Goal: Task Accomplishment & Management: Manage account settings

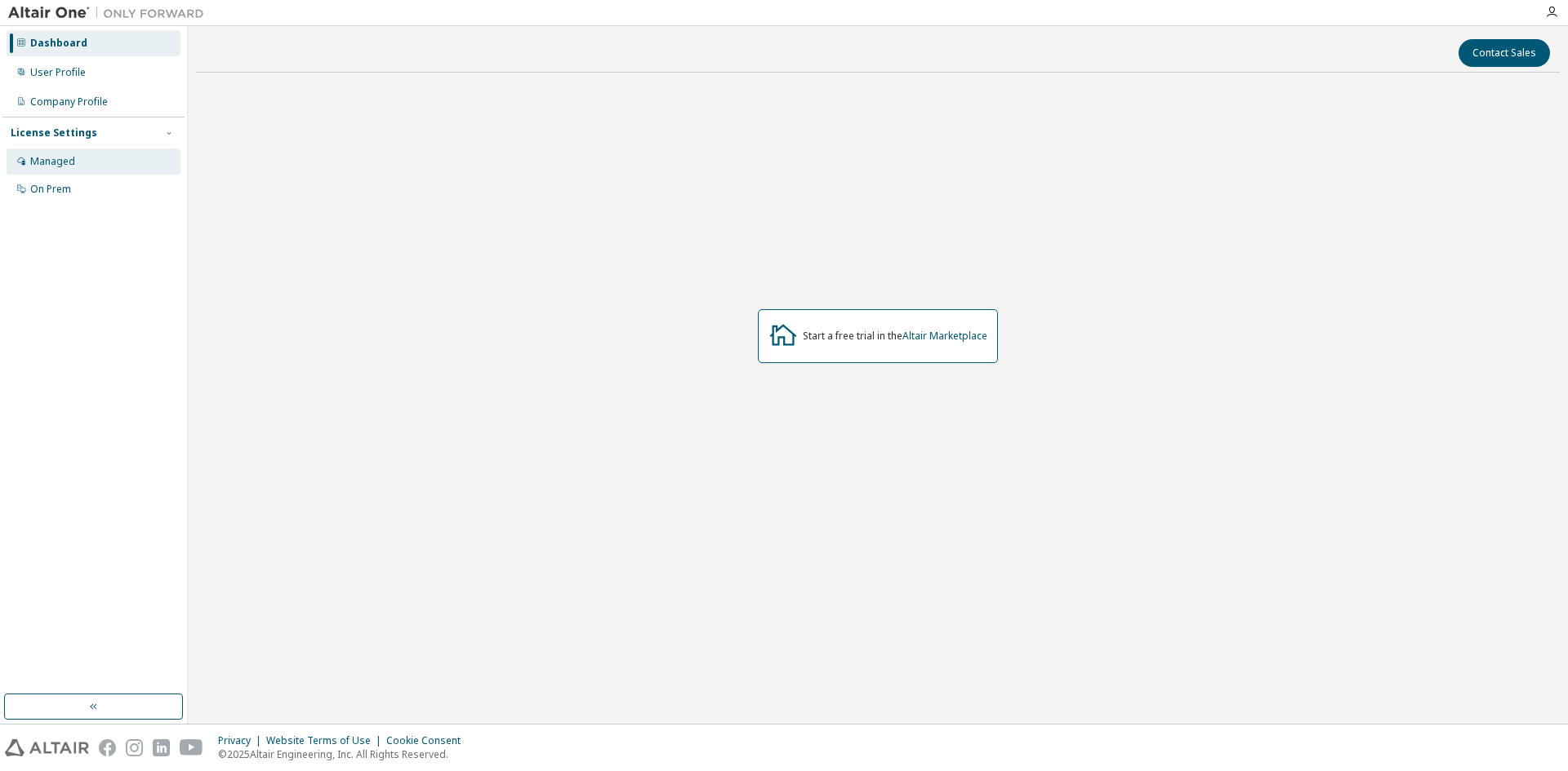
click at [98, 155] on div "Managed" at bounding box center [93, 162] width 174 height 26
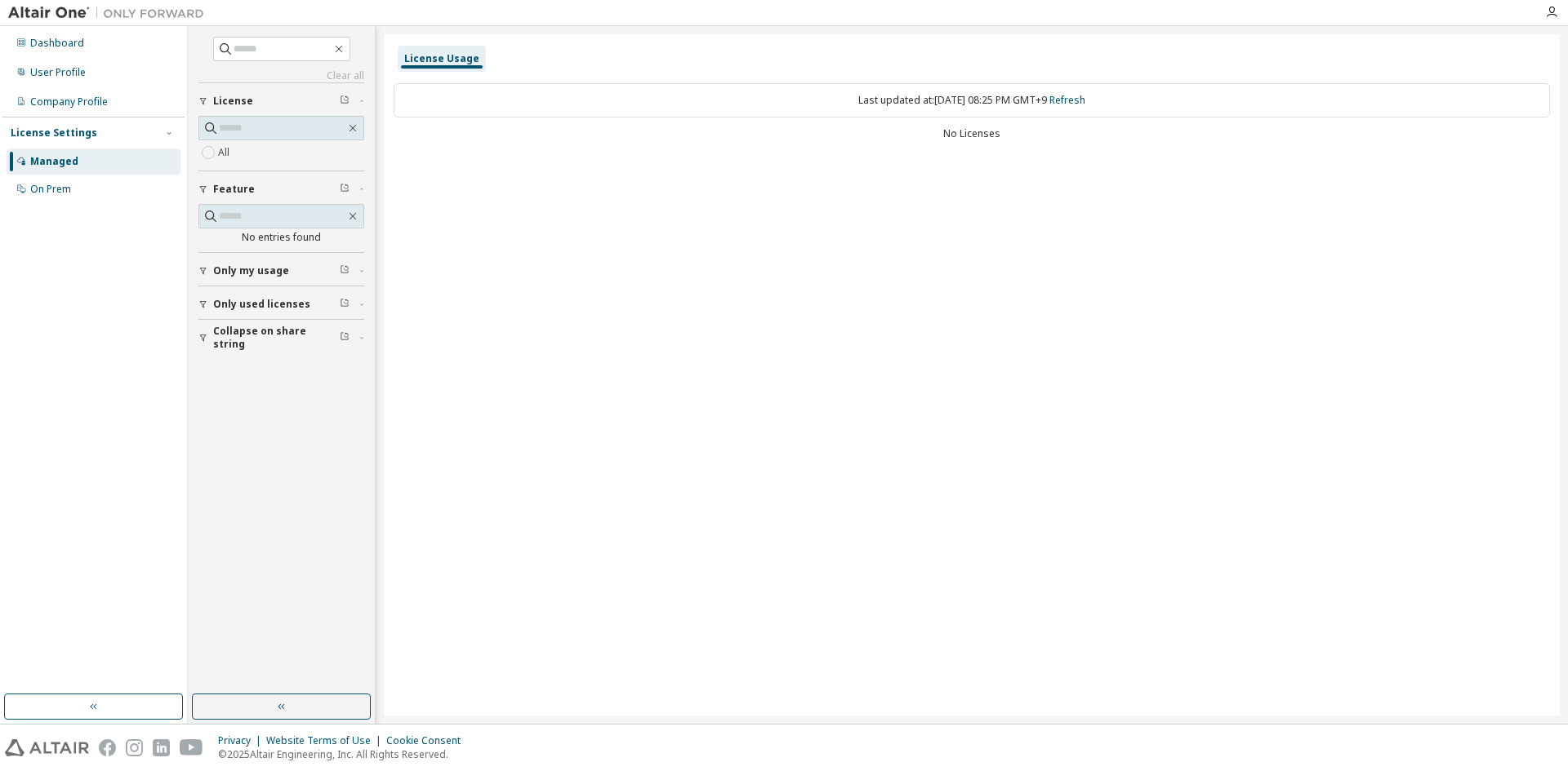
click at [534, 103] on div "Last updated at: Mon 2025-09-08 08:25 PM GMT+9 Refresh" at bounding box center [971, 100] width 1156 height 34
click at [81, 69] on div "User Profile" at bounding box center [59, 72] width 56 height 13
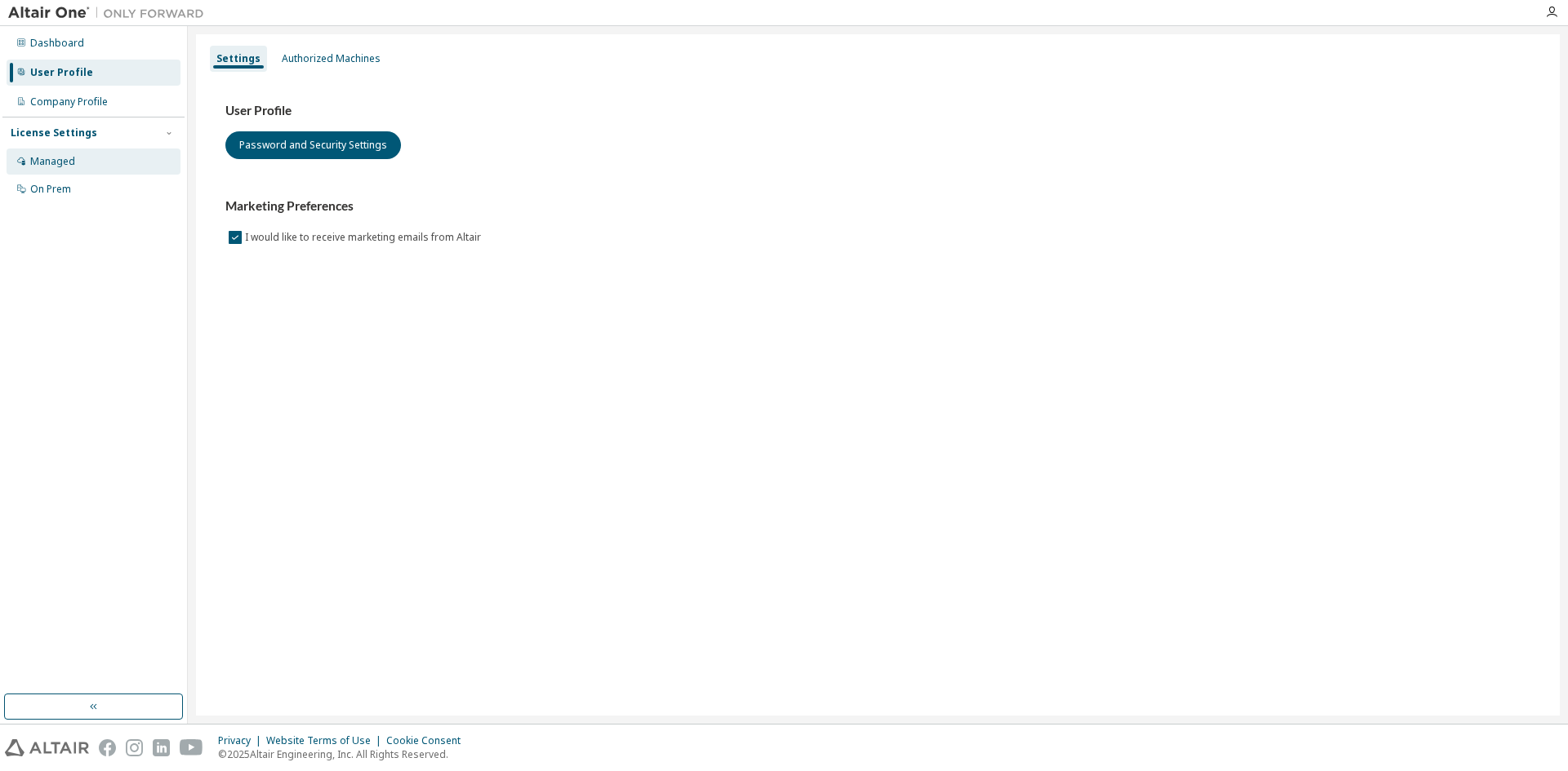
click at [58, 149] on div "Managed" at bounding box center [93, 162] width 174 height 26
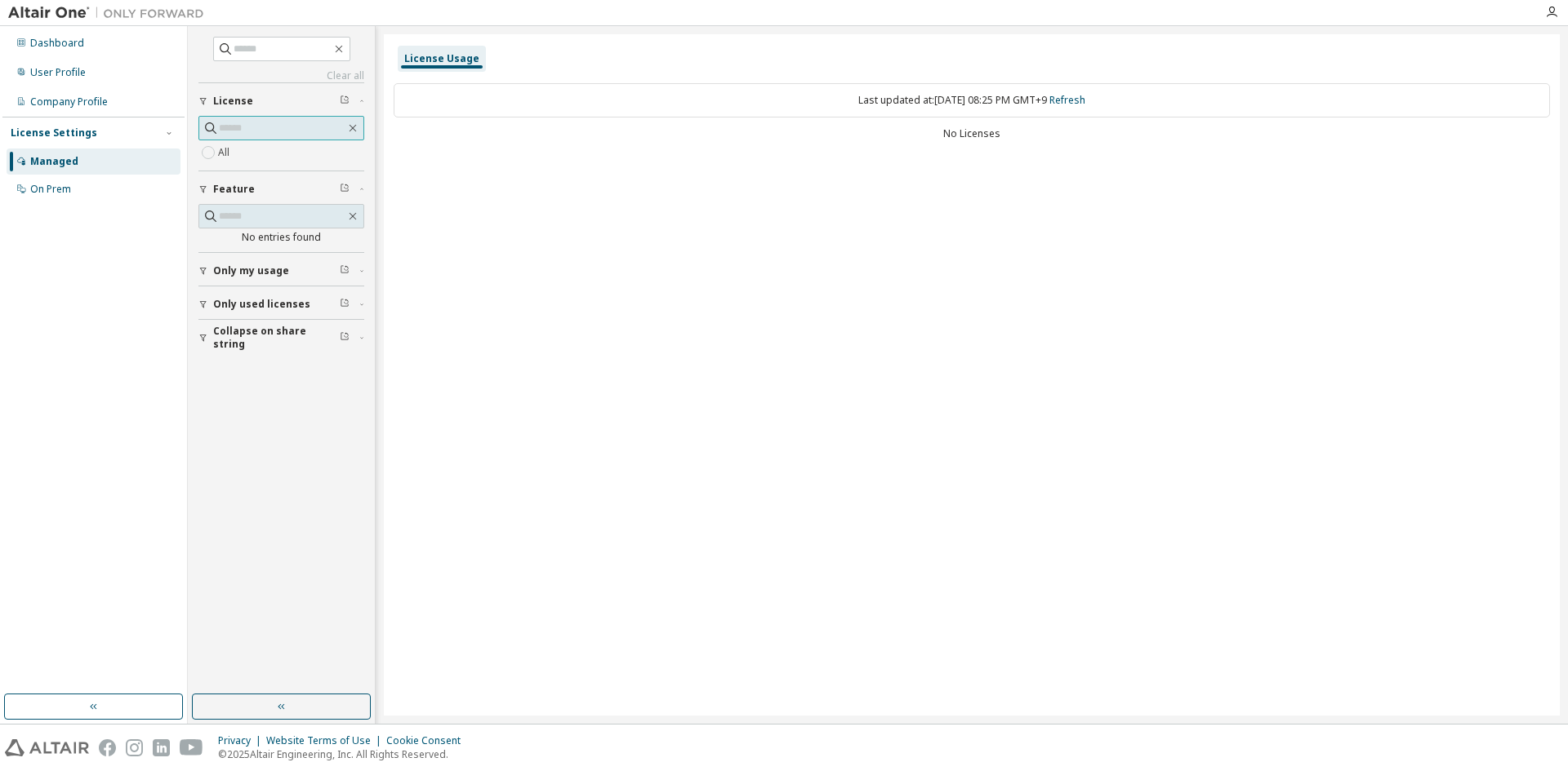
click at [279, 131] on input "text" at bounding box center [282, 128] width 126 height 17
drag, startPoint x: 524, startPoint y: 101, endPoint x: 576, endPoint y: 106, distance: 52.2
click at [525, 101] on div "Last updated at: Mon 2025-09-08 08:25 PM GMT+9 Refresh" at bounding box center [971, 100] width 1156 height 34
drag, startPoint x: 680, startPoint y: 106, endPoint x: 581, endPoint y: 109, distance: 99.0
click at [682, 107] on div "Last updated at: Mon 2025-09-08 08:25 PM GMT+9 Refresh" at bounding box center [971, 100] width 1156 height 34
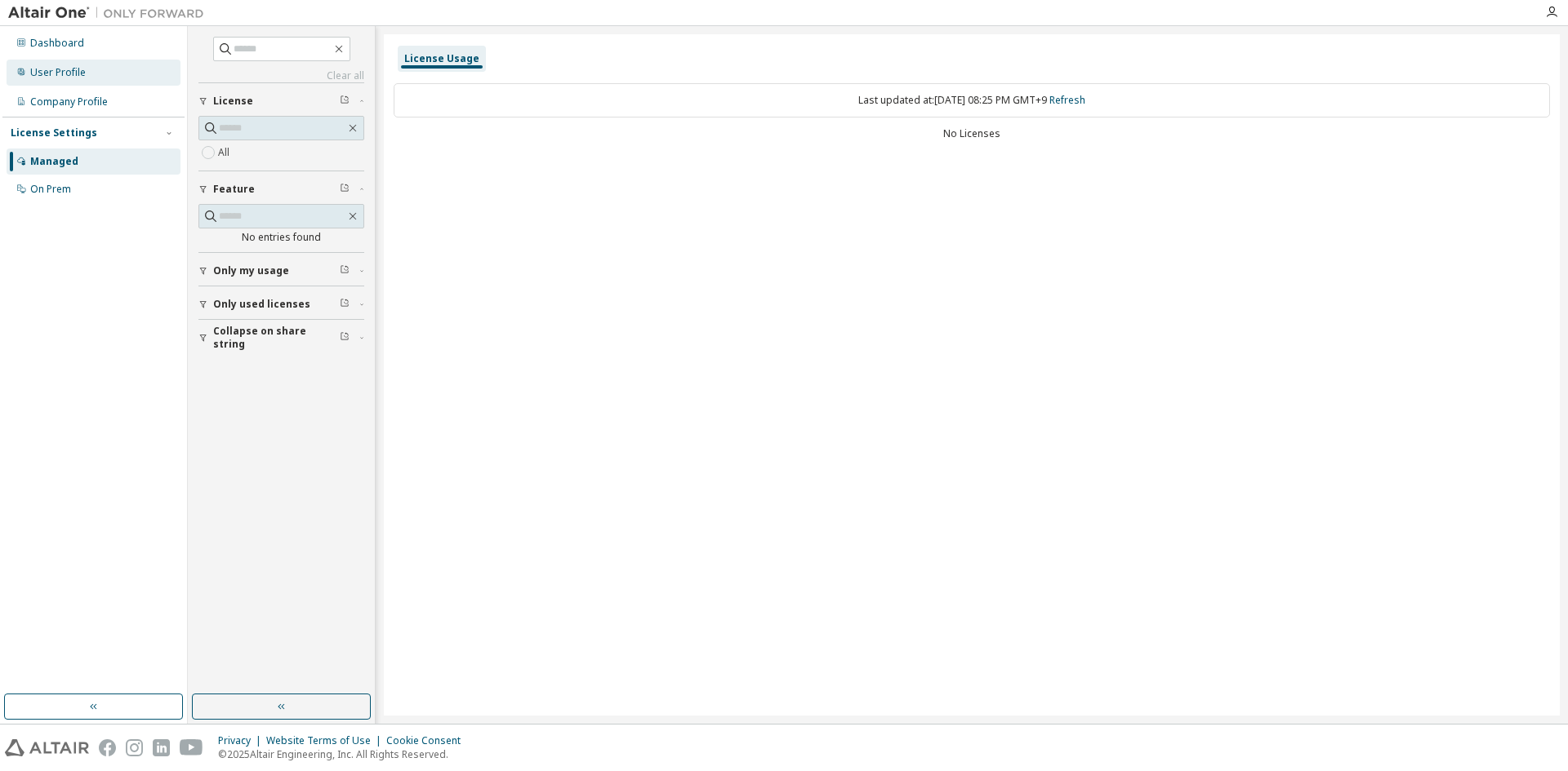
click at [91, 71] on div "User Profile" at bounding box center [93, 72] width 174 height 26
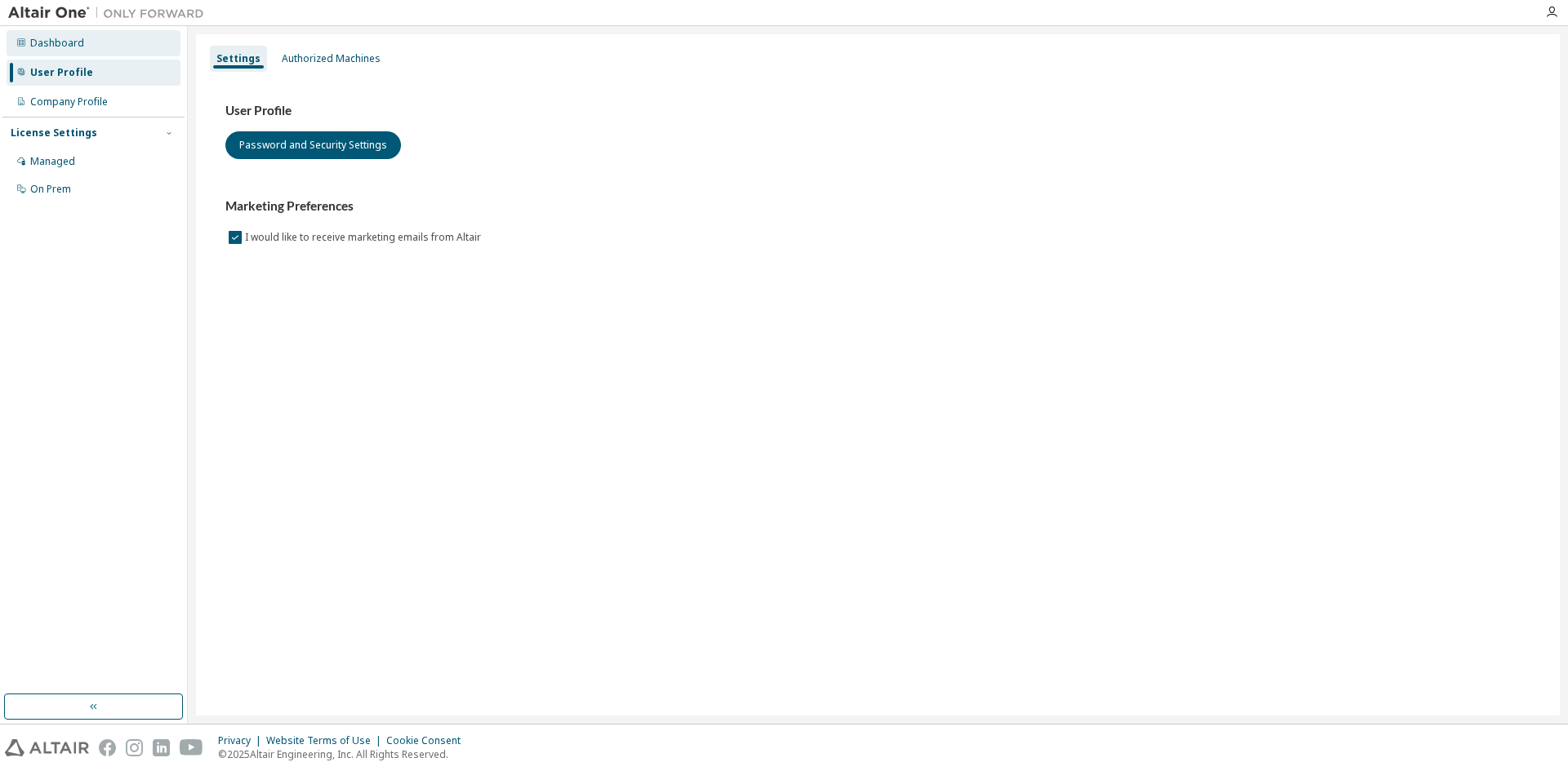
click at [96, 44] on div "Dashboard" at bounding box center [93, 44] width 174 height 26
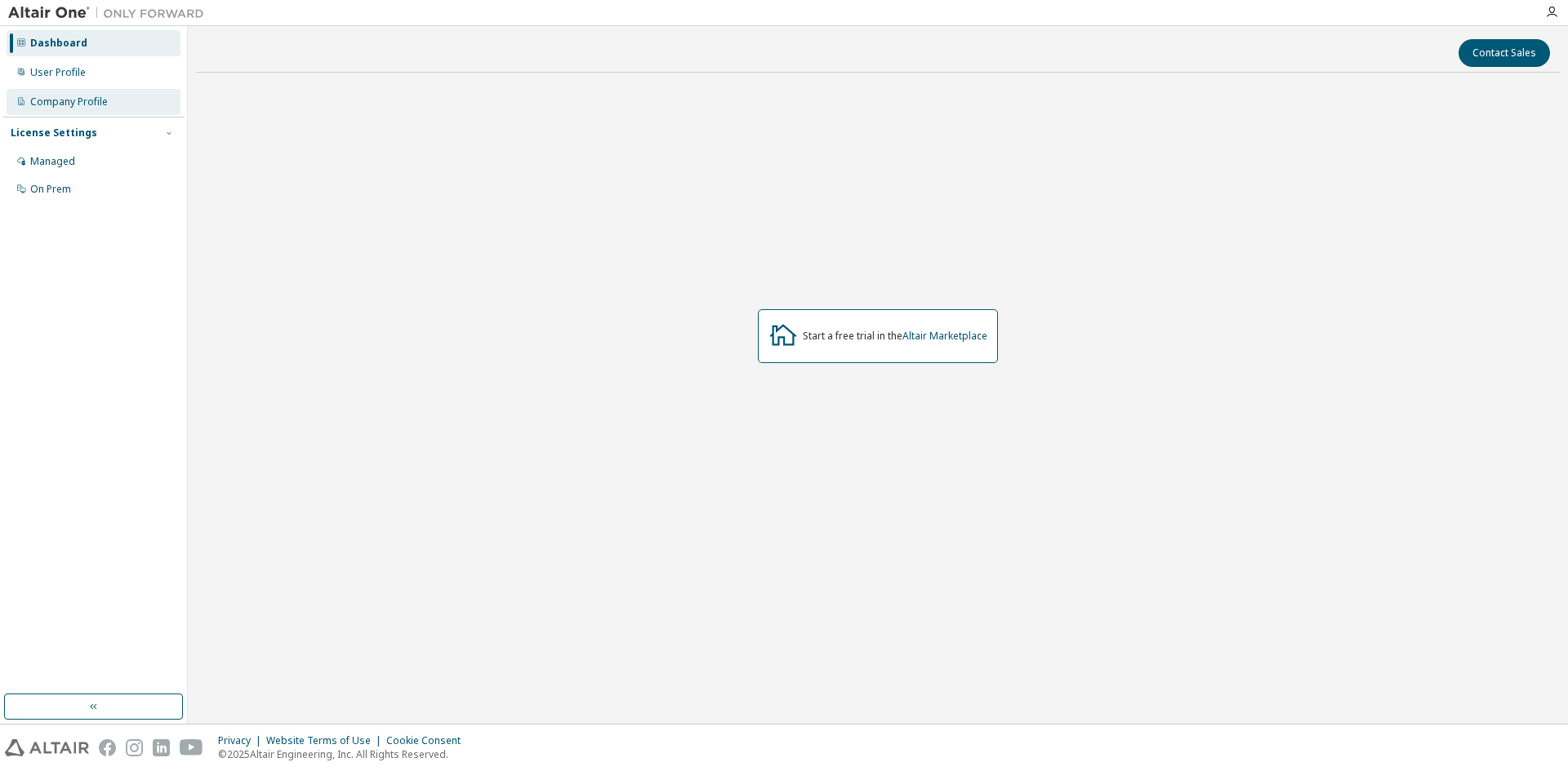
click at [97, 107] on div "Company Profile" at bounding box center [69, 102] width 77 height 13
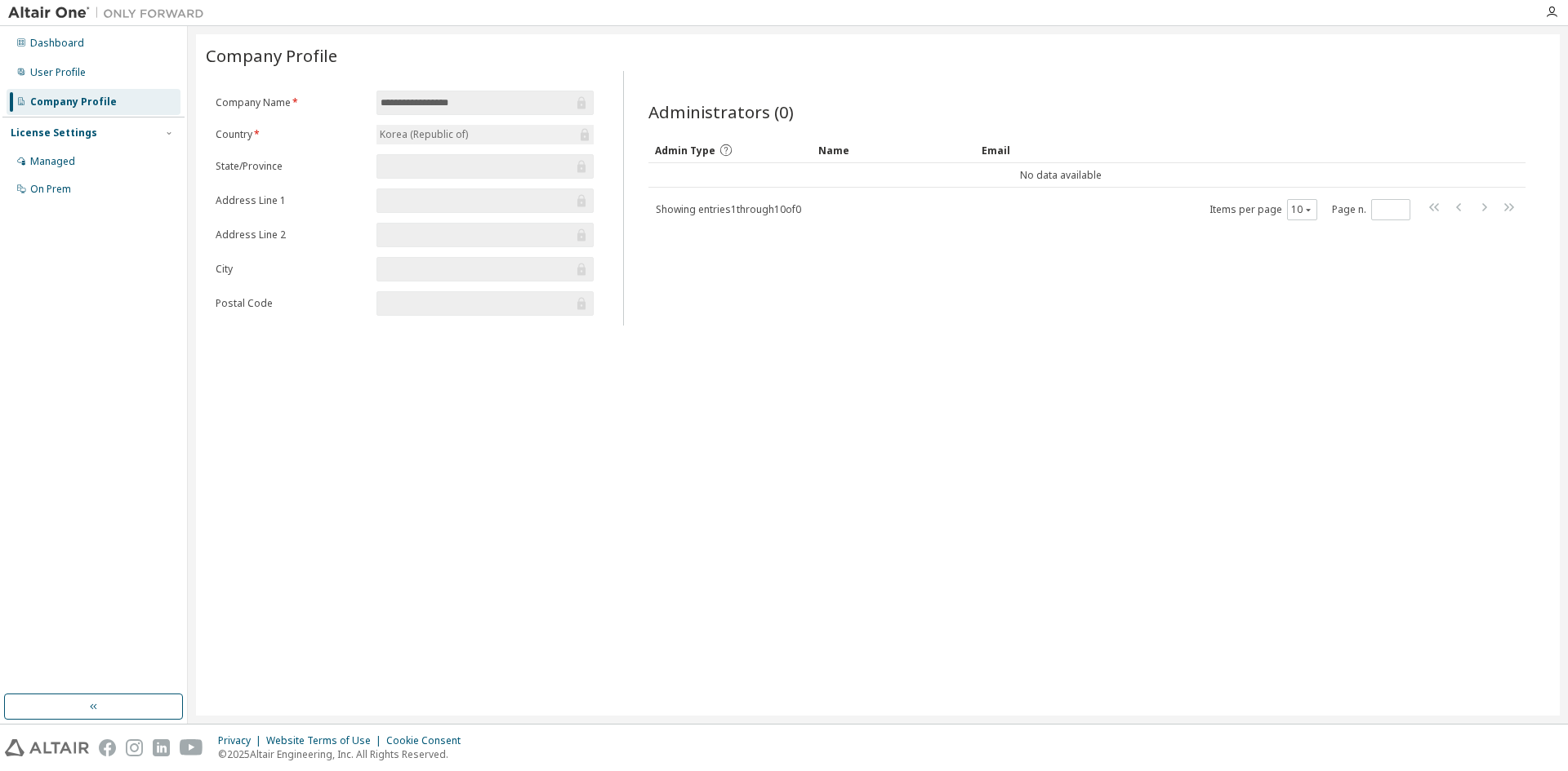
click at [94, 176] on div "Managed On Prem" at bounding box center [94, 176] width 182 height 54
click at [89, 181] on div "On Prem" at bounding box center [93, 189] width 174 height 26
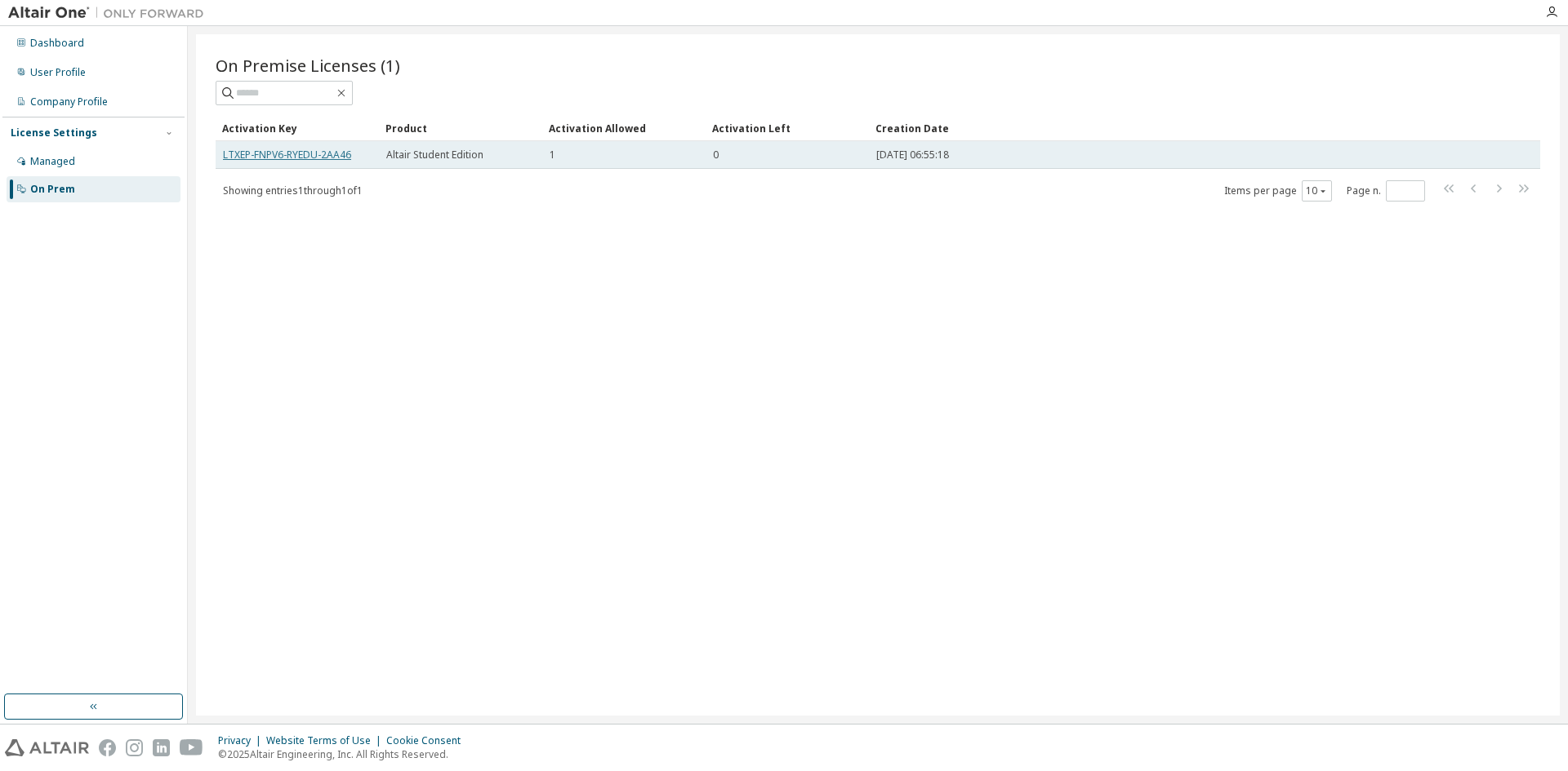
click at [332, 153] on link "LTXEP-FNPV6-RYEDU-2AA46" at bounding box center [287, 154] width 128 height 14
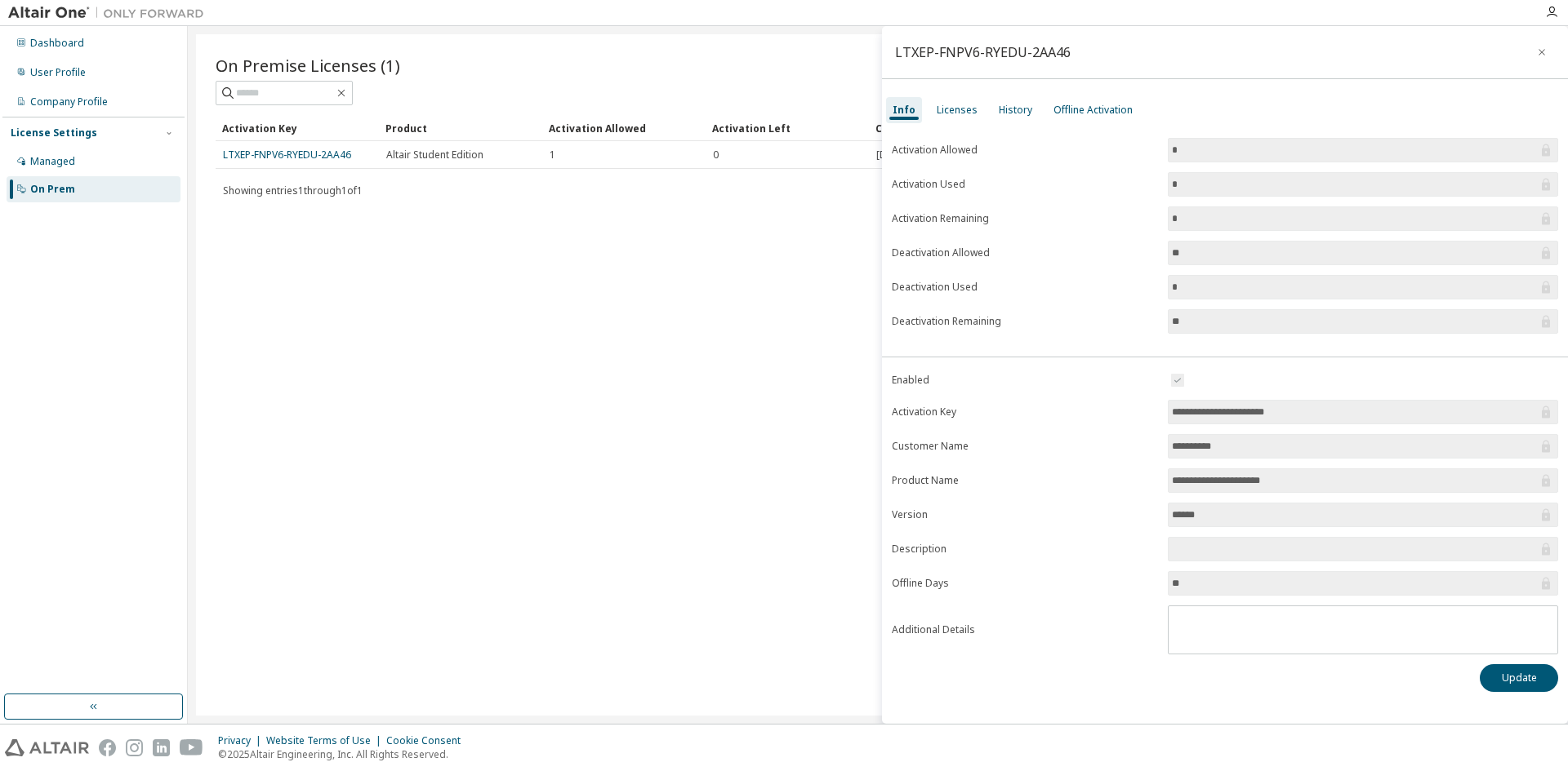
click at [406, 186] on div "Showing entries 1 through 1 of 1 Items per page 10 Page n. *" at bounding box center [877, 189] width 1324 height 23
click at [457, 193] on div "Showing entries 1 through 1 of 1 Items per page 10 Page n. *" at bounding box center [877, 189] width 1324 height 23
click at [134, 159] on div "Managed" at bounding box center [93, 162] width 174 height 26
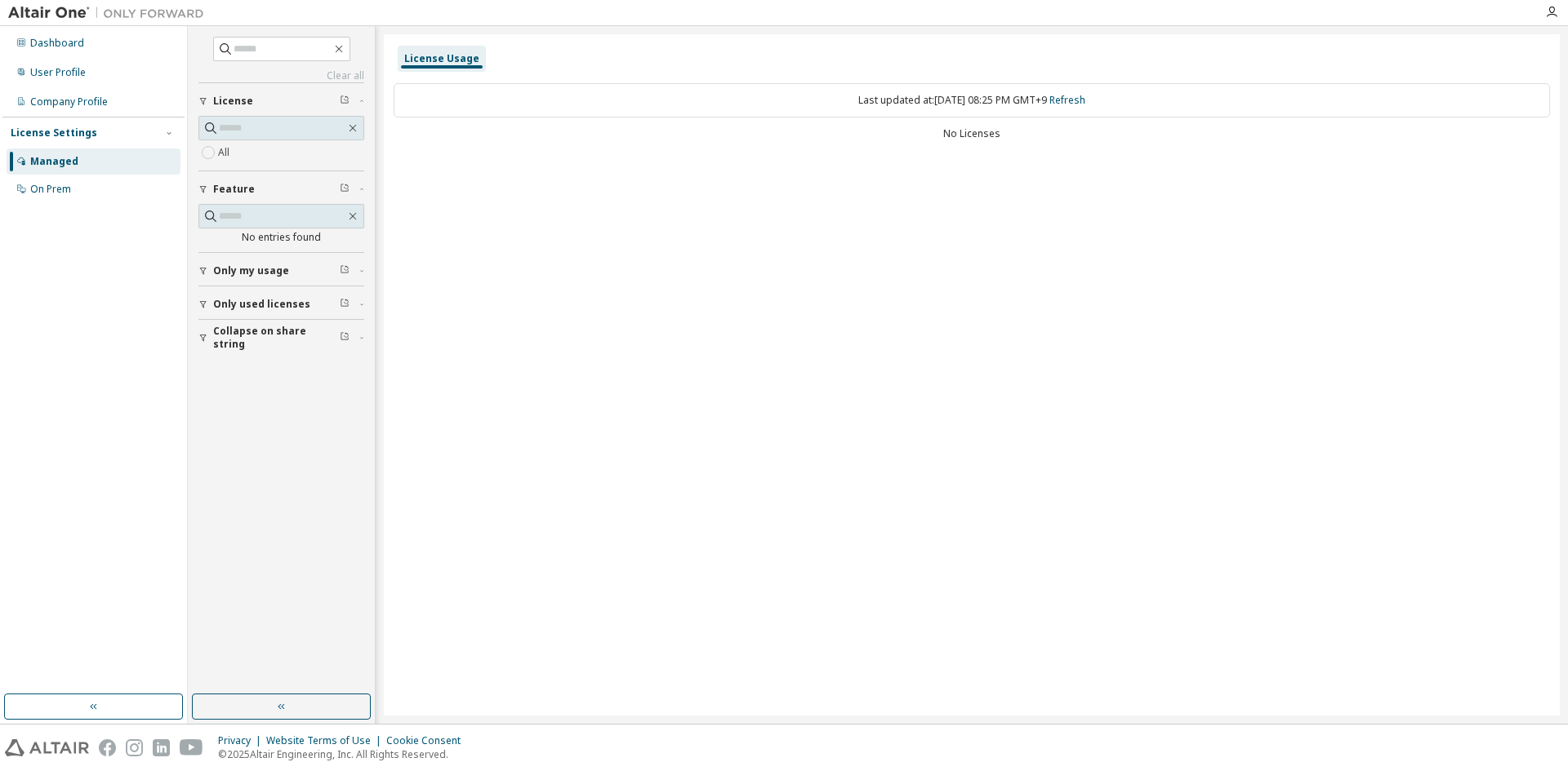
click at [978, 131] on div "No Licenses" at bounding box center [971, 134] width 1156 height 13
drag, startPoint x: 948, startPoint y: 132, endPoint x: 968, endPoint y: 135, distance: 20.2
click at [968, 135] on div "No Licenses" at bounding box center [971, 134] width 1156 height 13
click at [427, 59] on div "License Usage" at bounding box center [441, 59] width 75 height 13
drag, startPoint x: 890, startPoint y: 104, endPoint x: 1021, endPoint y: 104, distance: 131.0
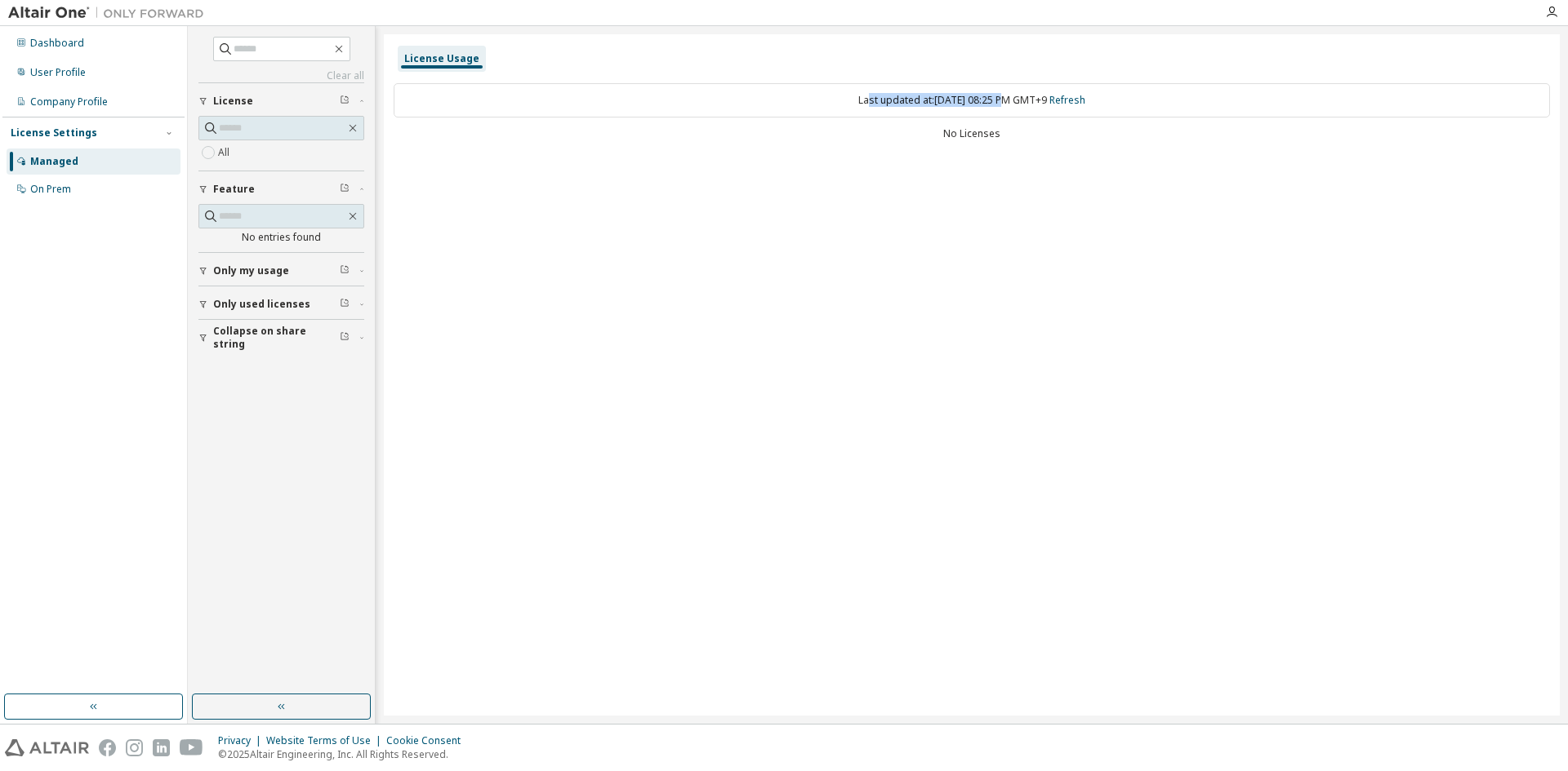
click at [997, 104] on div "Last updated at: Mon 2025-09-08 08:25 PM GMT+9 Refresh" at bounding box center [971, 100] width 1156 height 34
click at [1084, 104] on link "Refresh" at bounding box center [1067, 99] width 36 height 14
click at [1079, 101] on link "Refresh" at bounding box center [1067, 99] width 36 height 14
click at [41, 181] on div "On Prem" at bounding box center [93, 189] width 174 height 26
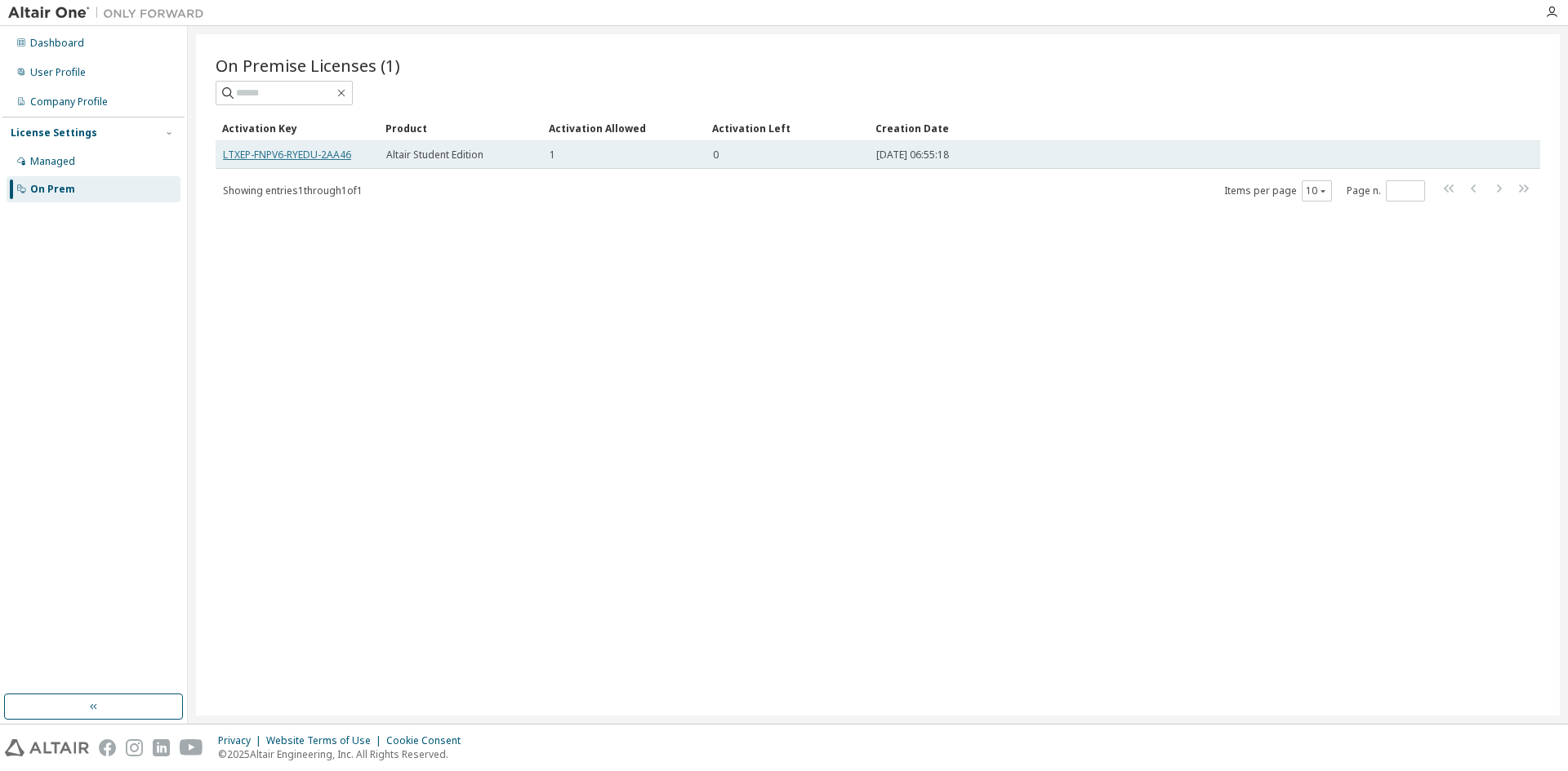
click at [310, 157] on link "LTXEP-FNPV6-RYEDU-2AA46" at bounding box center [287, 154] width 128 height 14
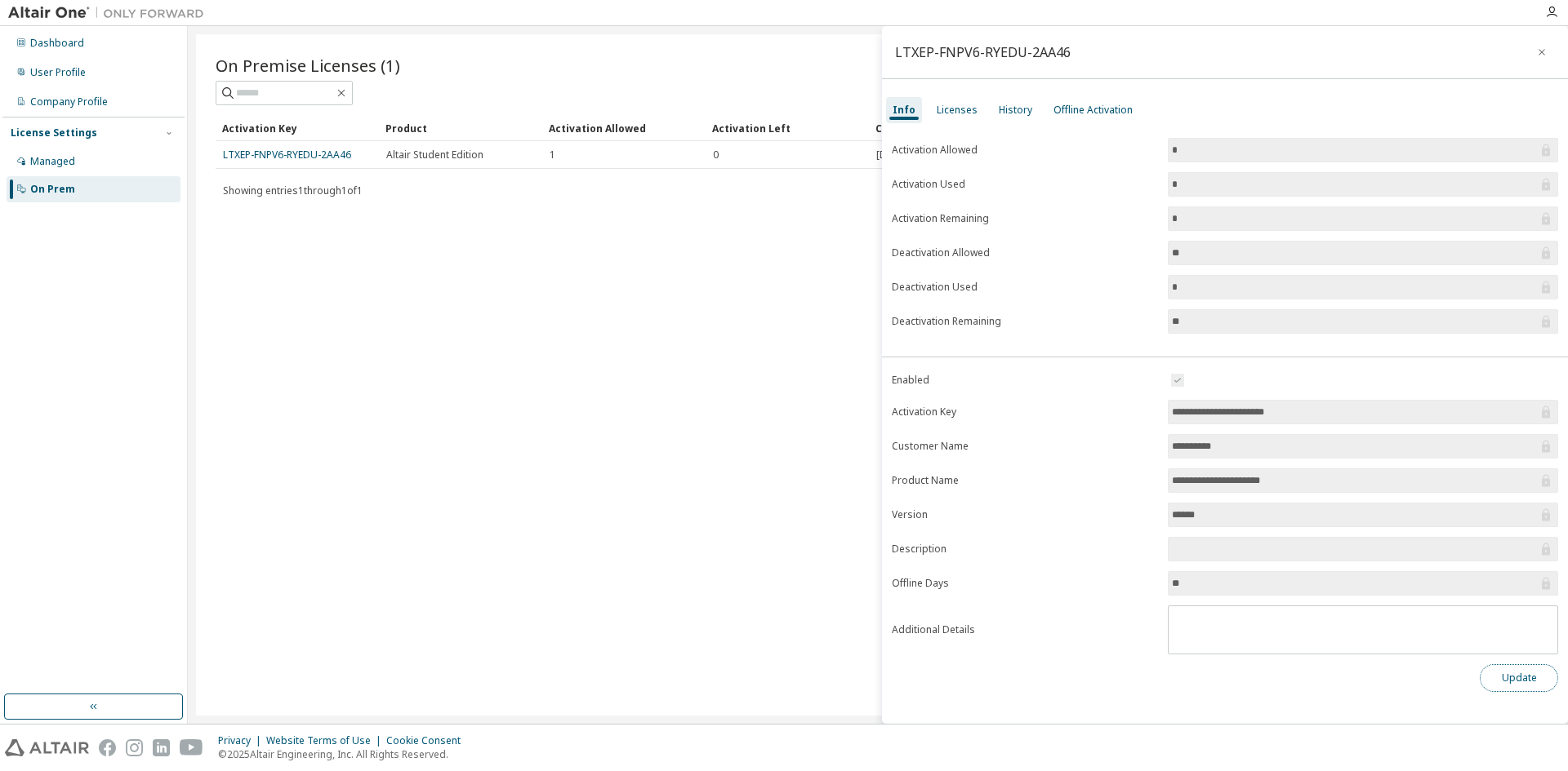
click at [1523, 685] on button "Update" at bounding box center [1519, 678] width 78 height 28
click at [1332, 409] on input "**********" at bounding box center [1355, 412] width 366 height 17
drag, startPoint x: 1298, startPoint y: 410, endPoint x: 1206, endPoint y: 412, distance: 92.0
click at [1206, 412] on input "**********" at bounding box center [1355, 412] width 366 height 17
click at [1324, 421] on span "**********" at bounding box center [1363, 412] width 390 height 24
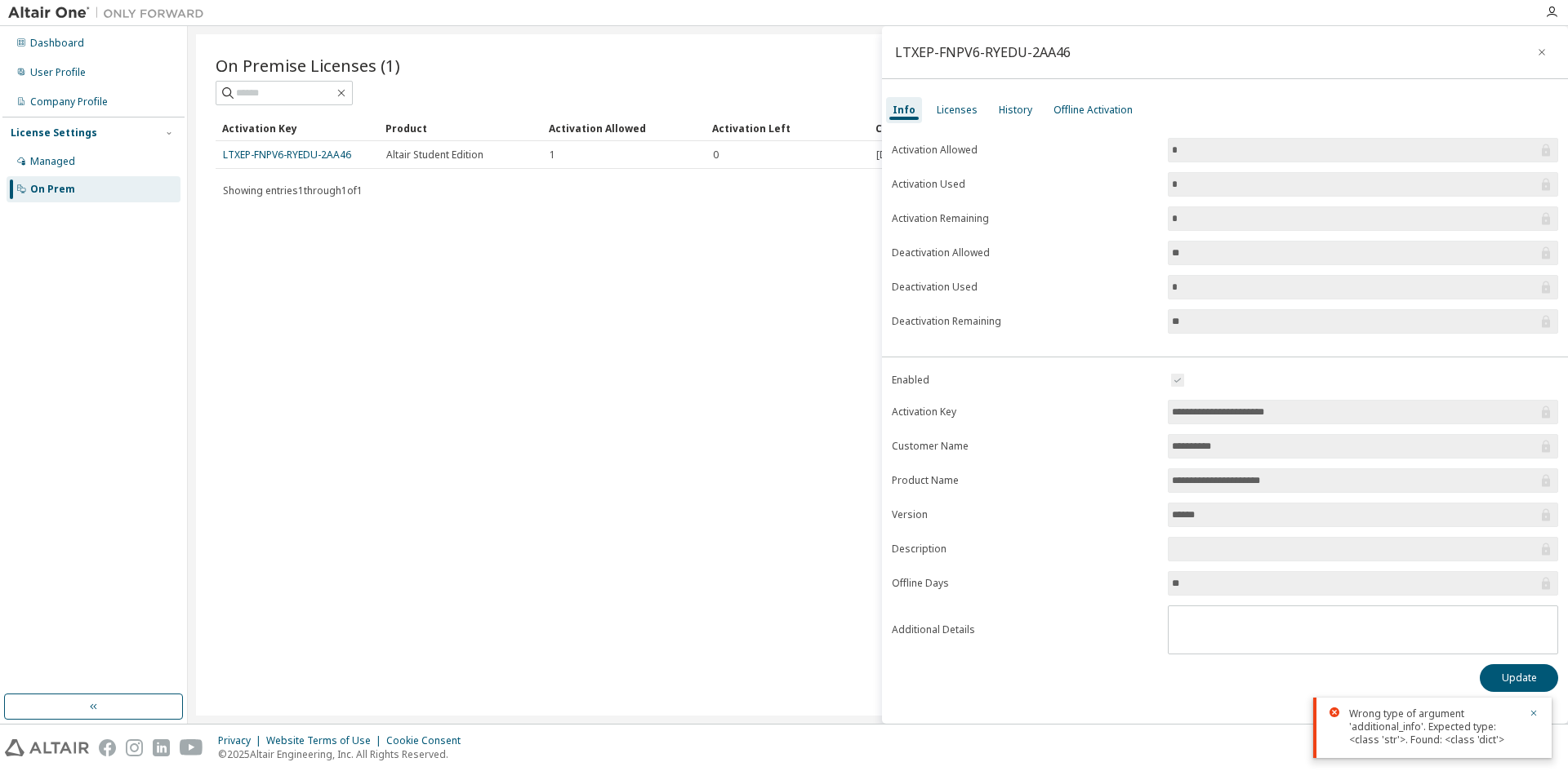
click at [1533, 420] on span "**********" at bounding box center [1363, 412] width 390 height 24
click at [954, 109] on div "Licenses" at bounding box center [957, 111] width 41 height 13
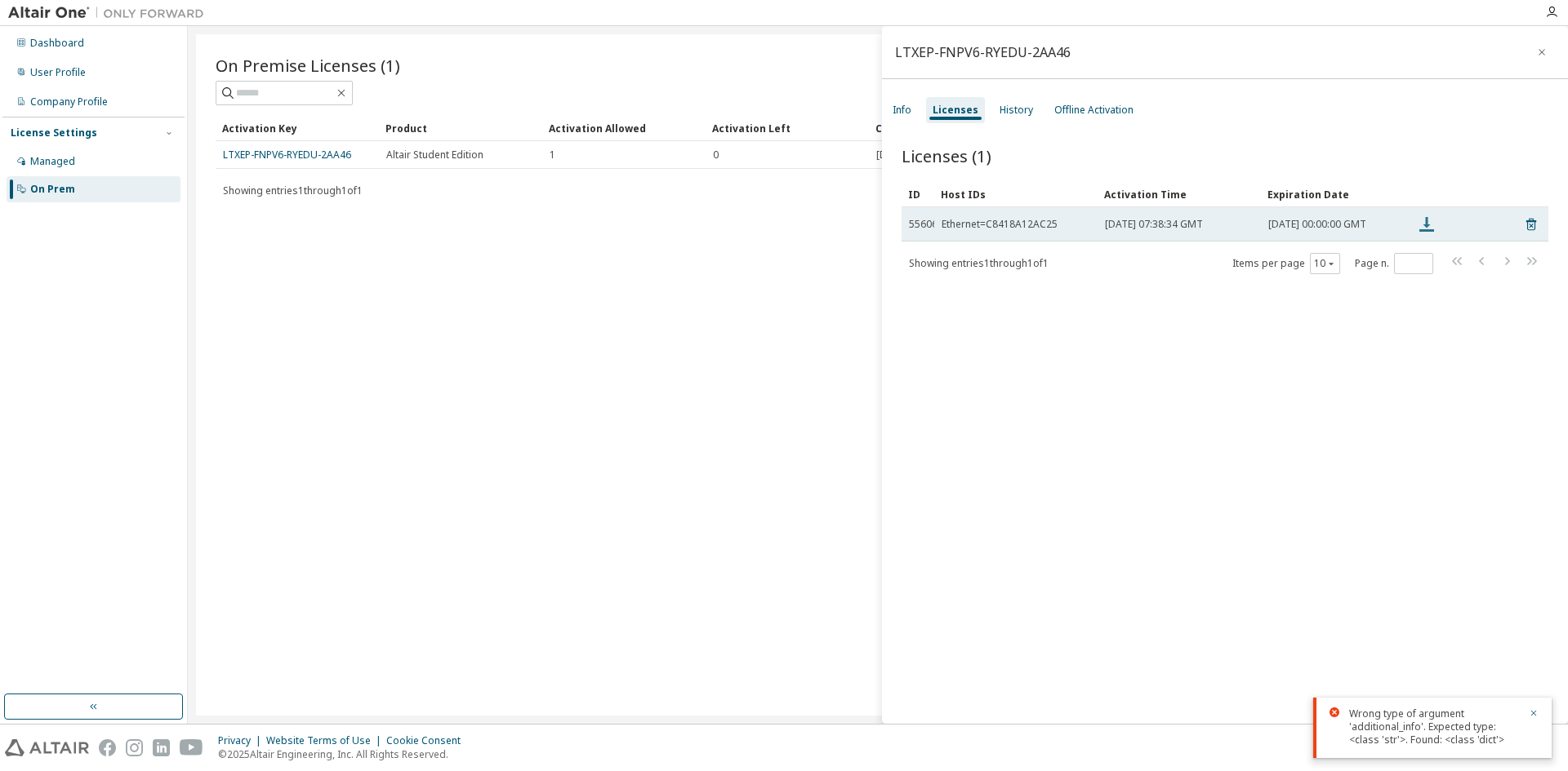
click at [1430, 229] on icon at bounding box center [1426, 224] width 20 height 20
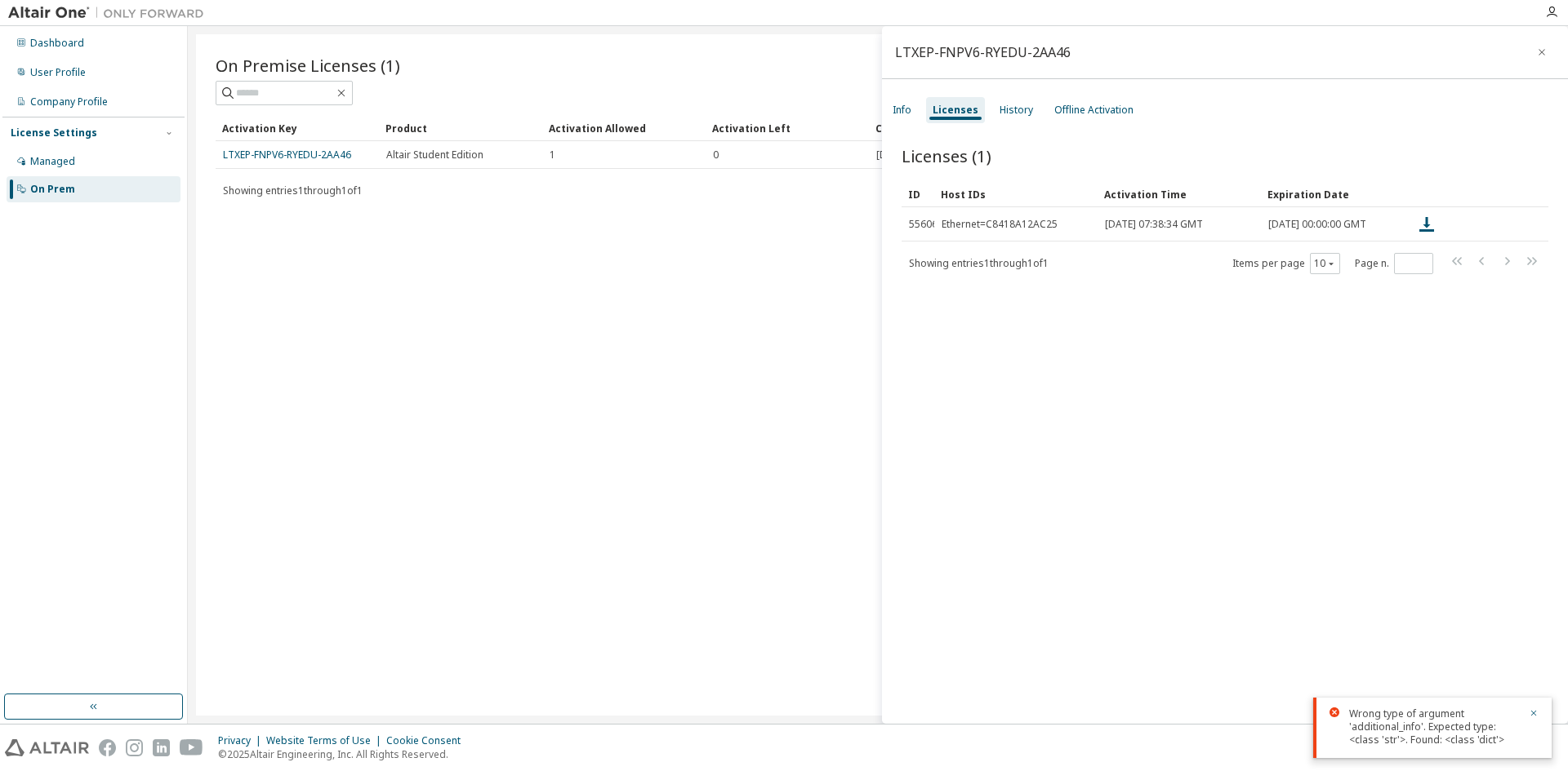
click at [1539, 715] on div "Wrong type of argument 'additional_info'. Expected type: <class 'str'>. Found: …" at bounding box center [1432, 727] width 239 height 60
